Goal: Task Accomplishment & Management: Use online tool/utility

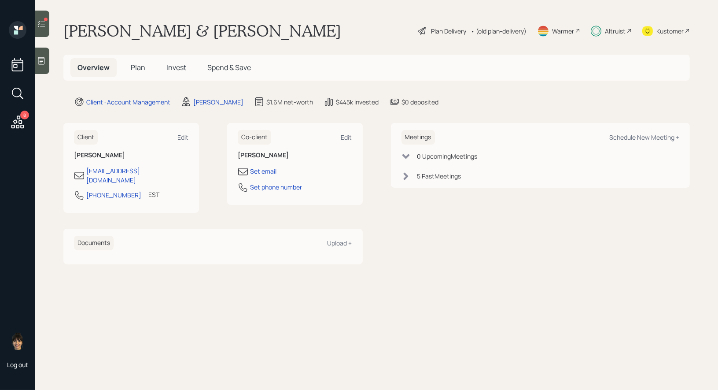
click at [177, 66] on span "Invest" at bounding box center [176, 68] width 20 height 10
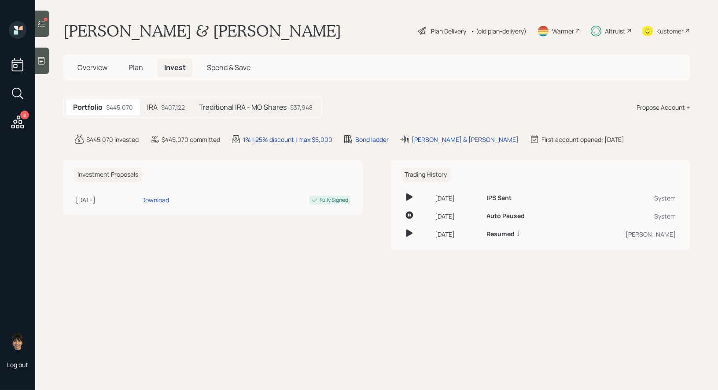
click at [43, 27] on icon at bounding box center [41, 23] width 9 height 9
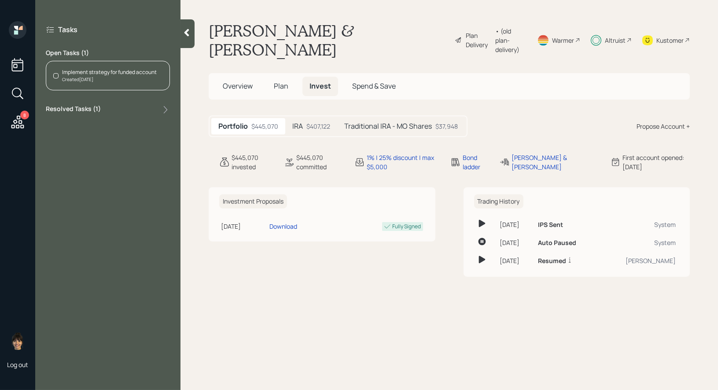
click at [97, 75] on div "Implement strategy for funded account" at bounding box center [109, 72] width 95 height 8
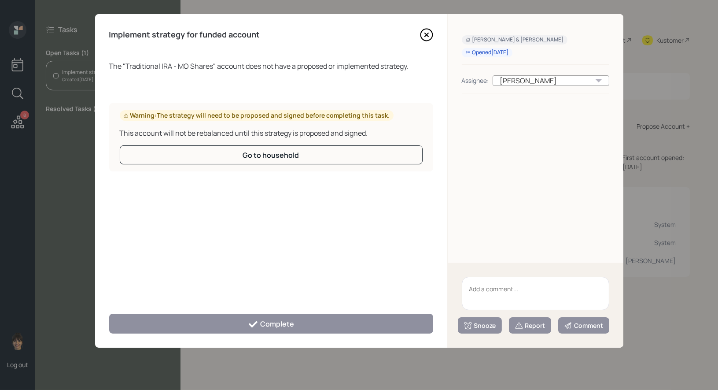
click at [533, 289] on textarea at bounding box center [536, 293] width 148 height 33
type textarea "legacy shares"
click at [534, 325] on div "Report" at bounding box center [530, 325] width 31 height 9
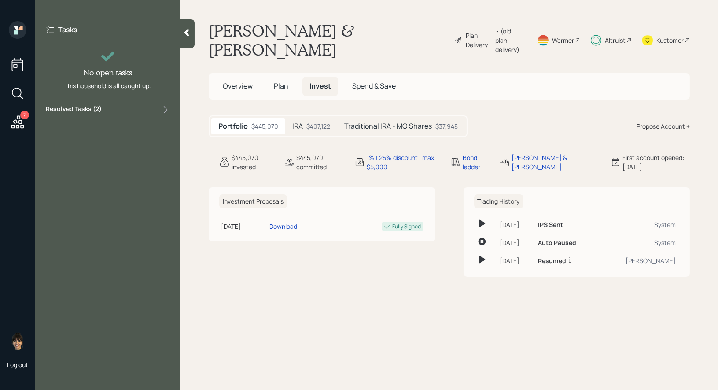
click at [18, 121] on icon at bounding box center [18, 122] width 16 height 16
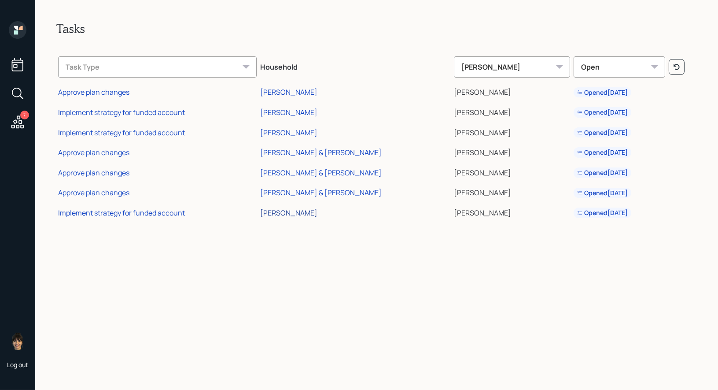
click at [263, 212] on div "[PERSON_NAME]" at bounding box center [288, 213] width 57 height 10
